Goal: Task Accomplishment & Management: Manage account settings

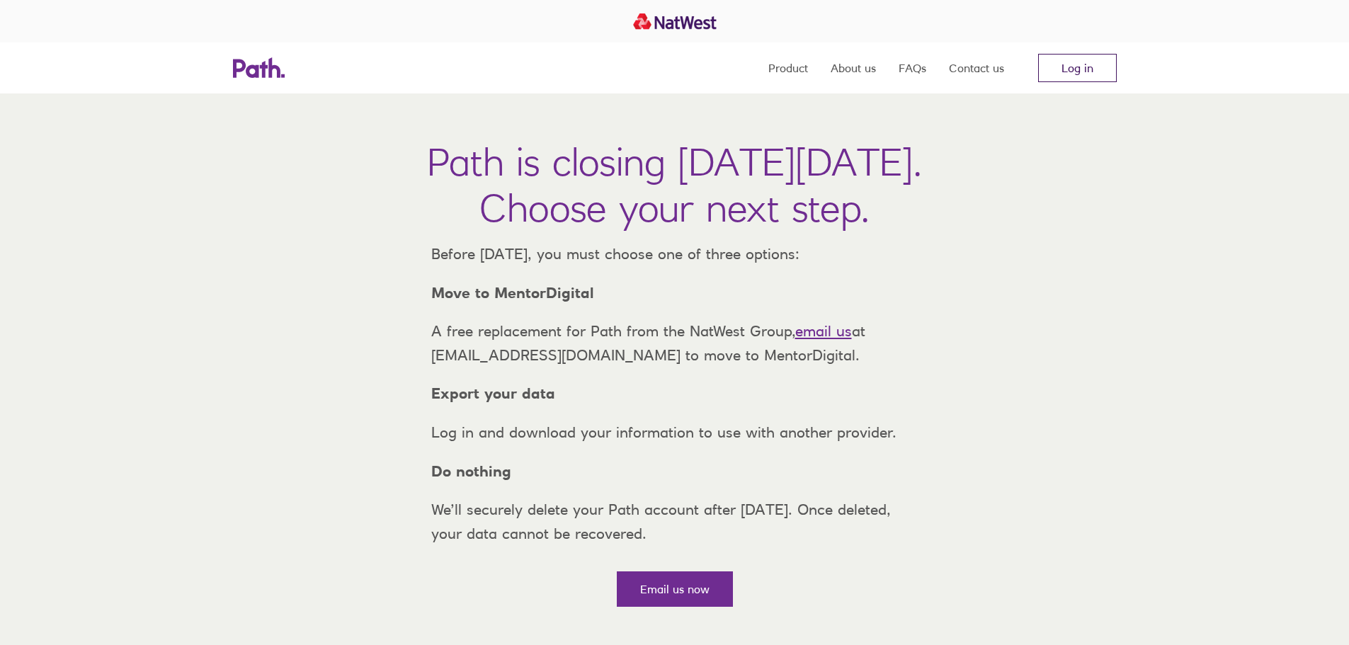
click at [1066, 74] on link "Log in" at bounding box center [1077, 68] width 79 height 28
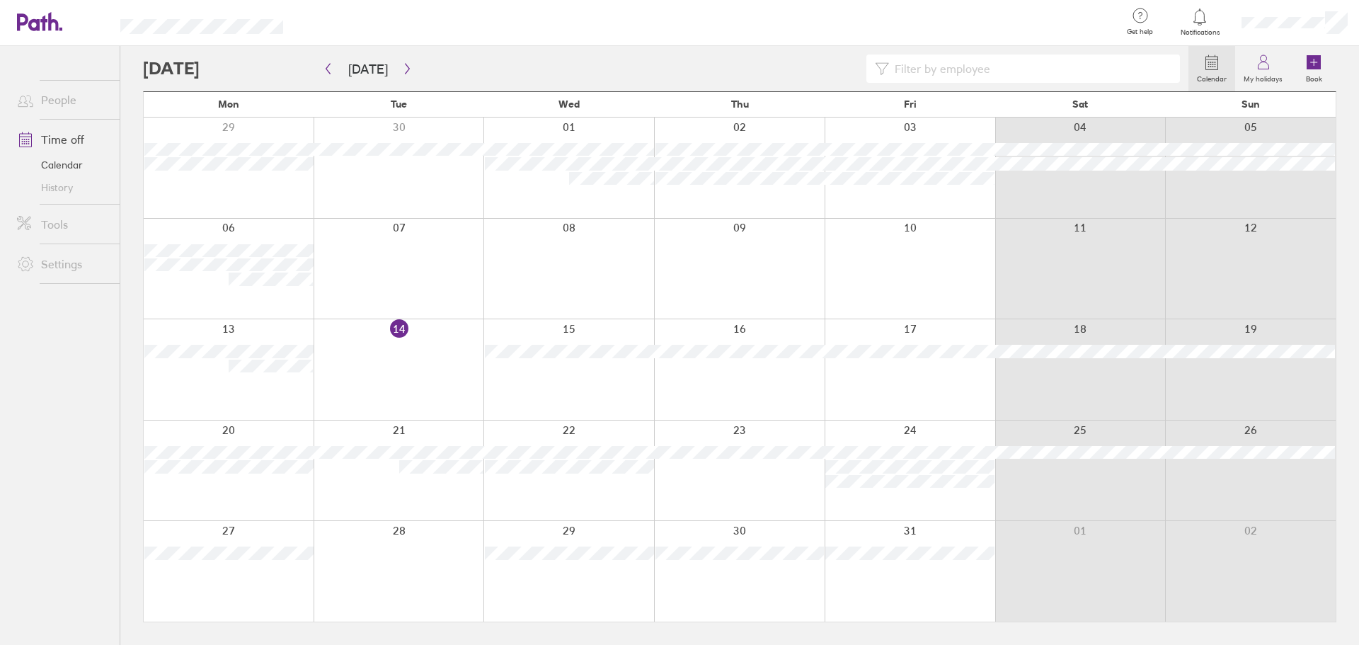
click at [964, 535] on div at bounding box center [910, 571] width 171 height 101
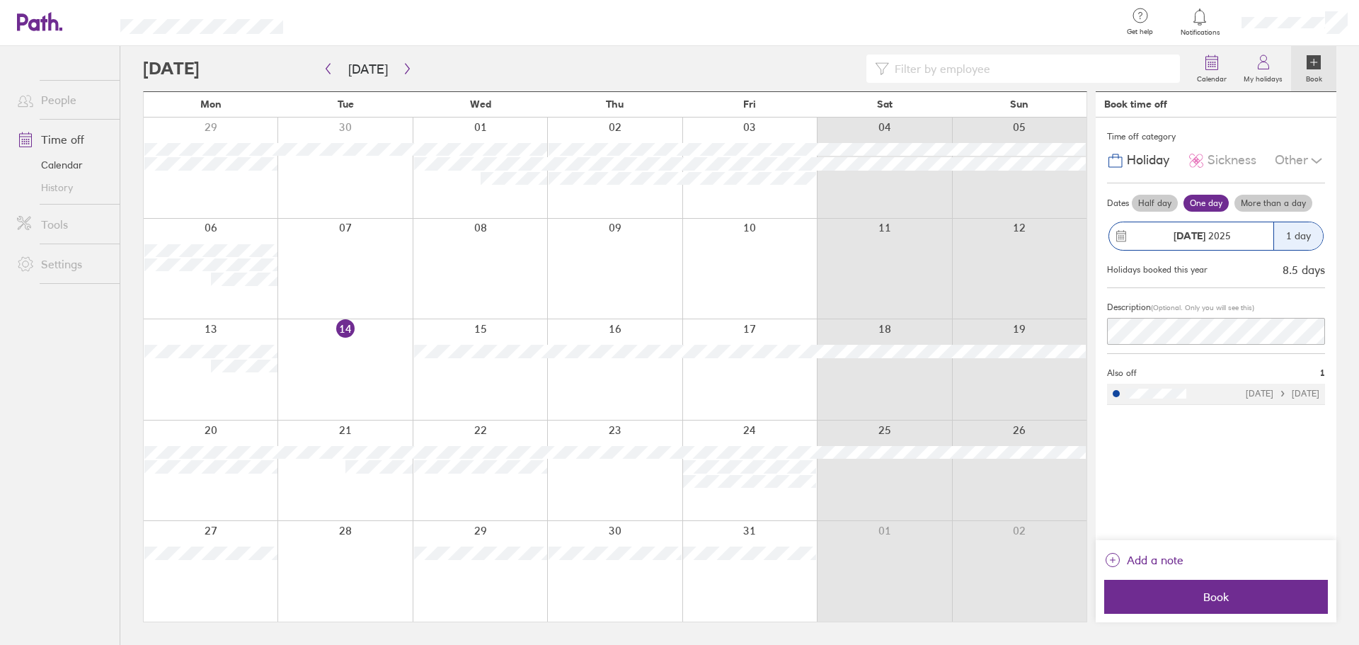
click at [869, 552] on div at bounding box center [884, 571] width 135 height 101
click at [878, 566] on div at bounding box center [884, 571] width 135 height 101
click at [657, 576] on div at bounding box center [614, 571] width 135 height 101
click at [614, 530] on div at bounding box center [614, 571] width 135 height 101
click at [777, 549] on div "27 28 29 30 31 01 02" at bounding box center [615, 570] width 943 height 101
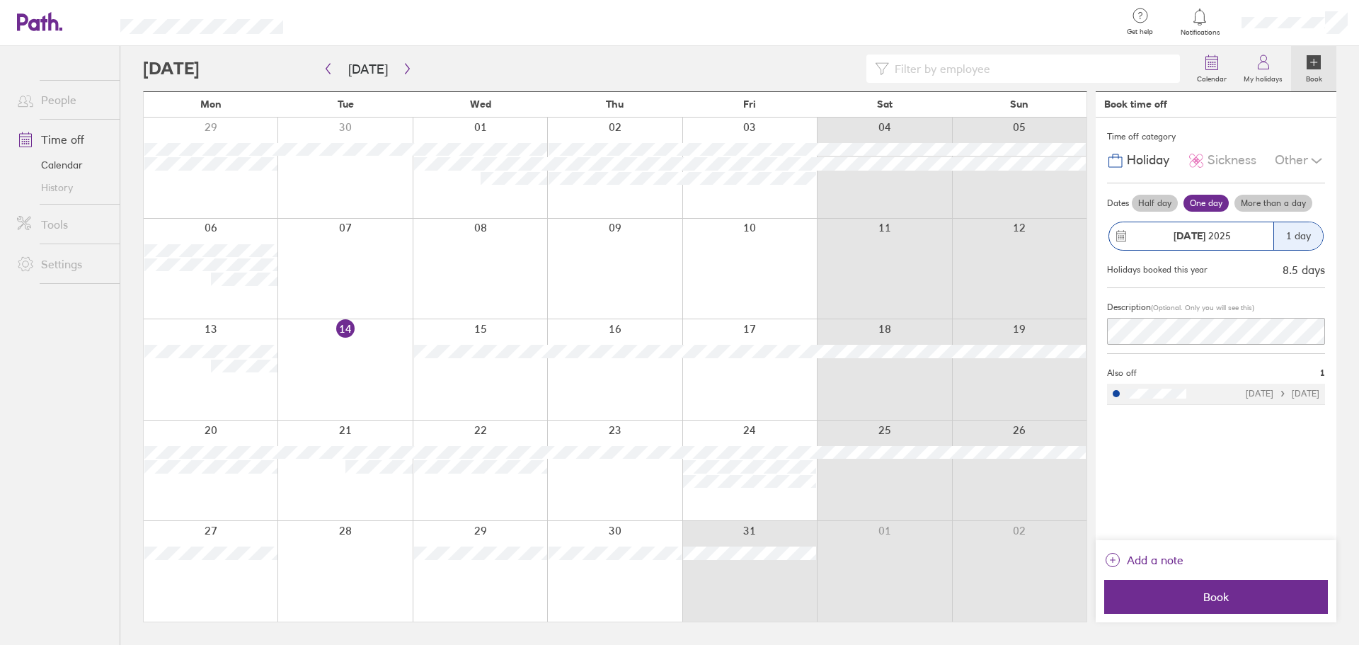
drag, startPoint x: 762, startPoint y: 530, endPoint x: 919, endPoint y: 531, distance: 157.2
click at [853, 564] on div at bounding box center [615, 571] width 943 height 101
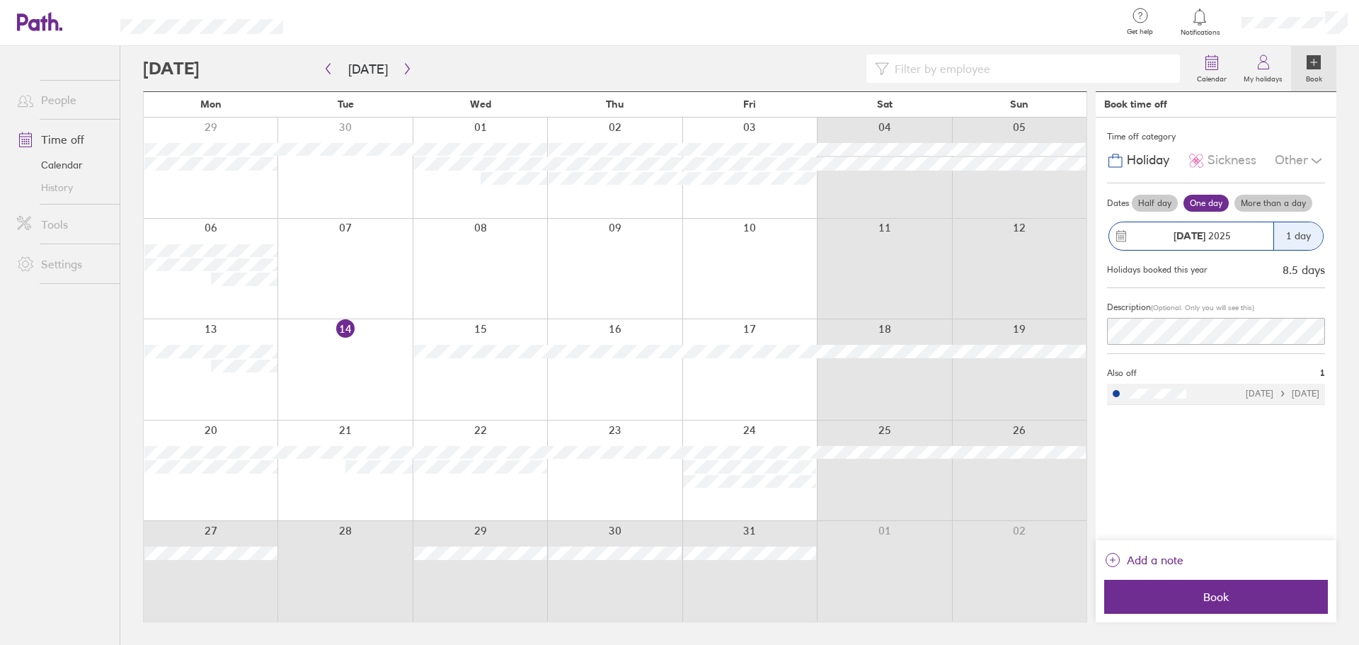
drag, startPoint x: 816, startPoint y: 549, endPoint x: 883, endPoint y: 465, distance: 107.2
click at [893, 495] on div "Mon Tue Wed Thu Fri Sat Sun 29 30 01 02 03 04 05 06 07 08 09 10 11 12 13 14 15 …" at bounding box center [615, 356] width 944 height 531
